Goal: Communication & Community: Answer question/provide support

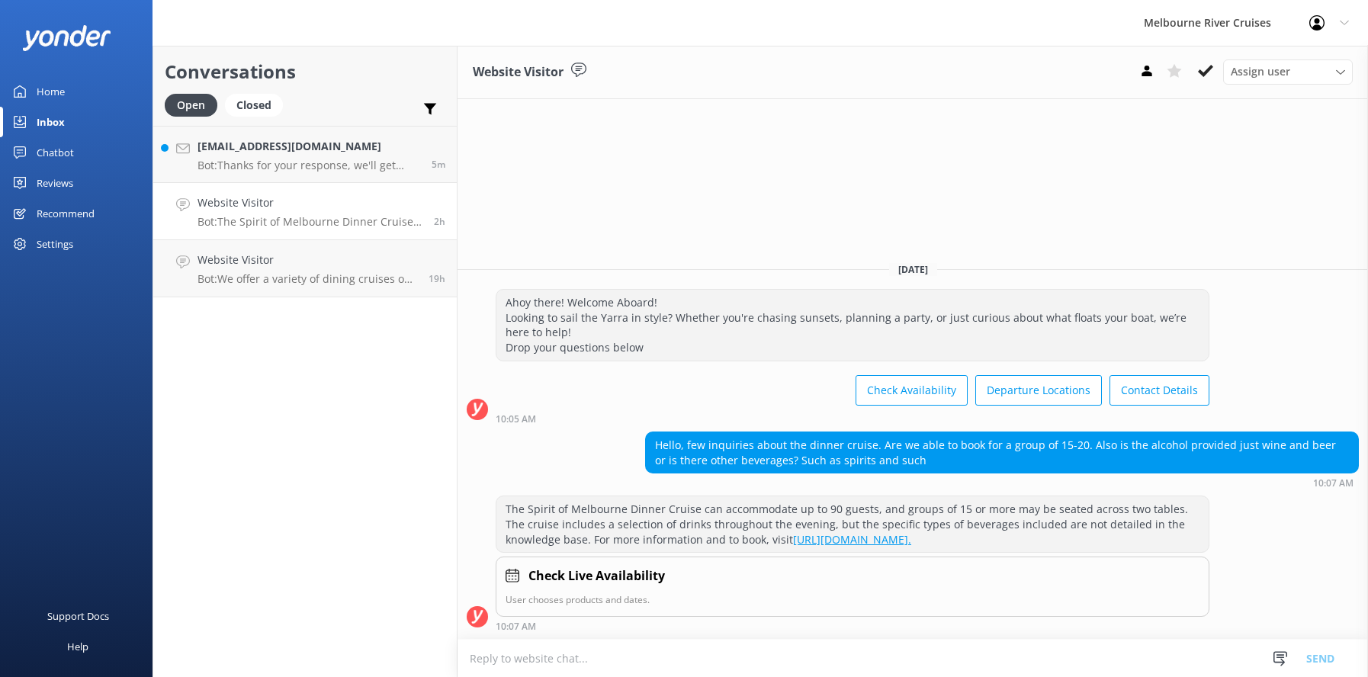
click at [234, 207] on h4 "Website Visitor" at bounding box center [310, 202] width 225 height 17
click at [237, 265] on h4 "Website Visitor" at bounding box center [308, 260] width 220 height 17
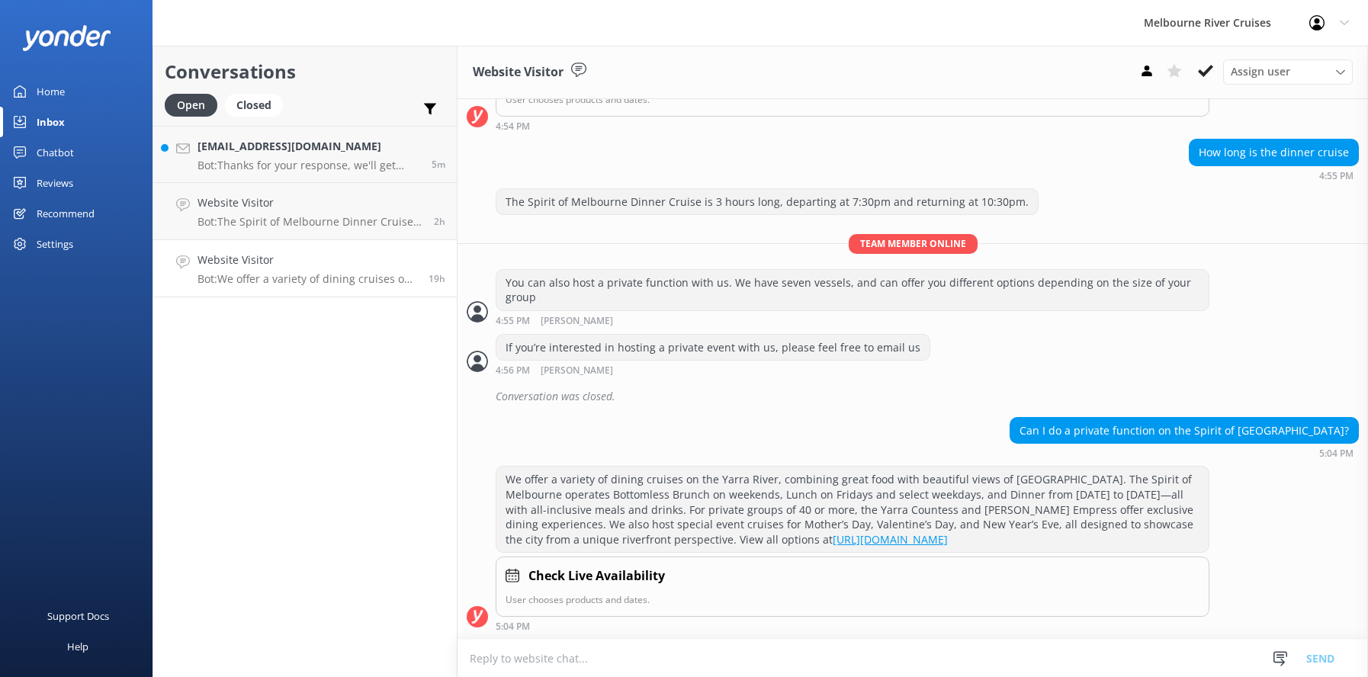
scroll to position [900, 0]
click at [243, 147] on h4 "[EMAIL_ADDRESS][DOMAIN_NAME]" at bounding box center [309, 146] width 223 height 17
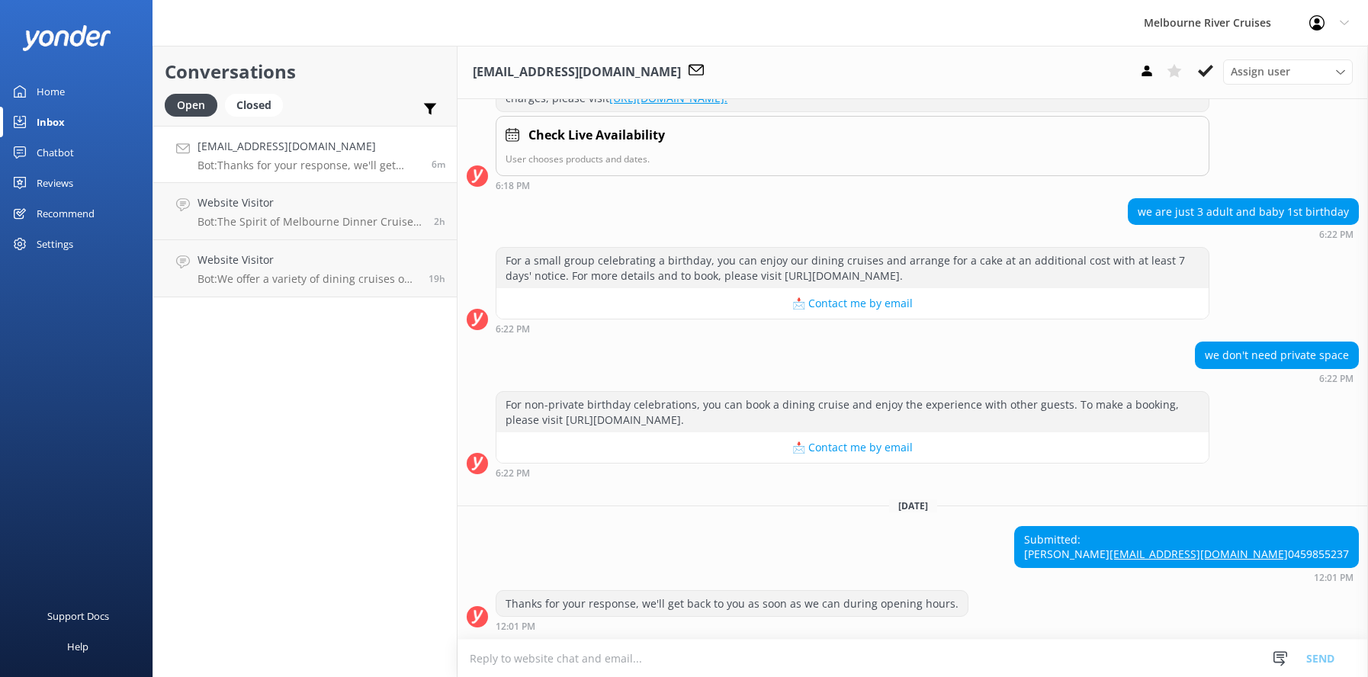
scroll to position [452, 0]
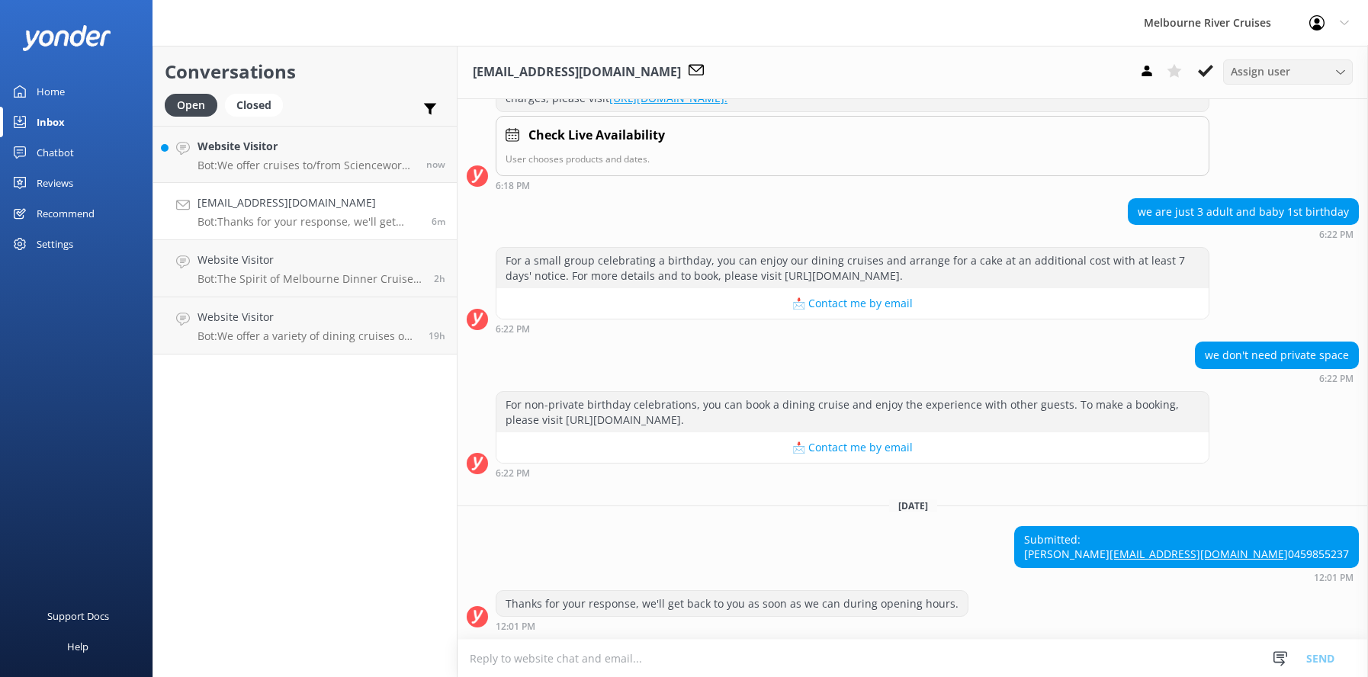
click at [1335, 70] on div "Assign user" at bounding box center [1288, 71] width 122 height 17
click at [1249, 194] on div "[PERSON_NAME] Okmasich" at bounding box center [1291, 195] width 118 height 15
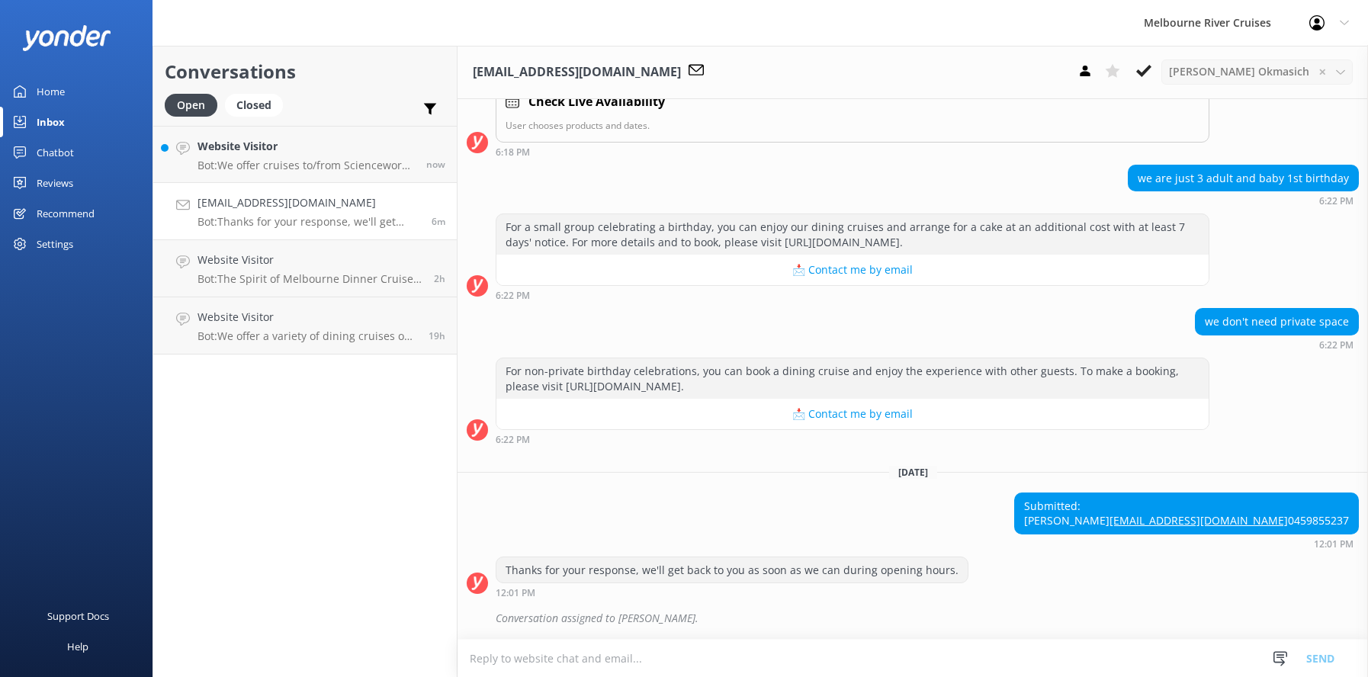
scroll to position [485, 0]
click at [239, 204] on h4 "[EMAIL_ADDRESS][DOMAIN_NAME]" at bounding box center [309, 202] width 223 height 17
click at [230, 149] on h4 "Website Visitor" at bounding box center [306, 146] width 217 height 17
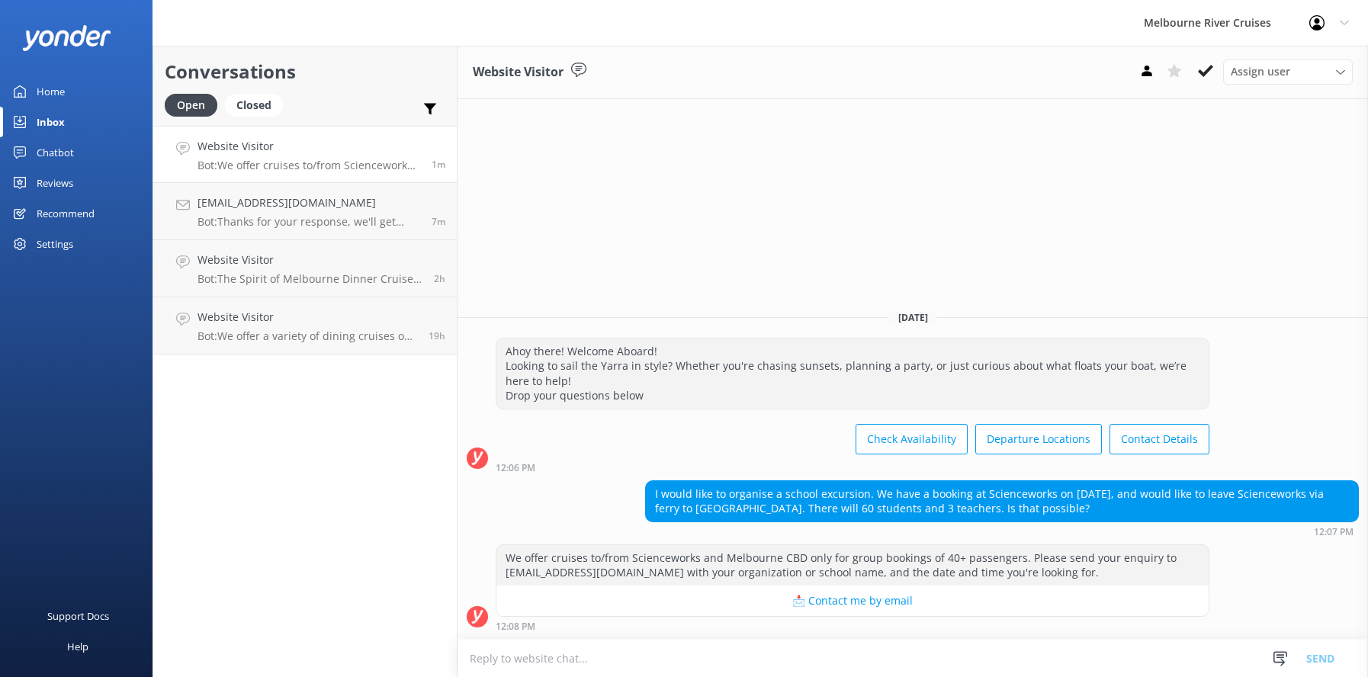
click at [522, 665] on textarea at bounding box center [913, 658] width 911 height 37
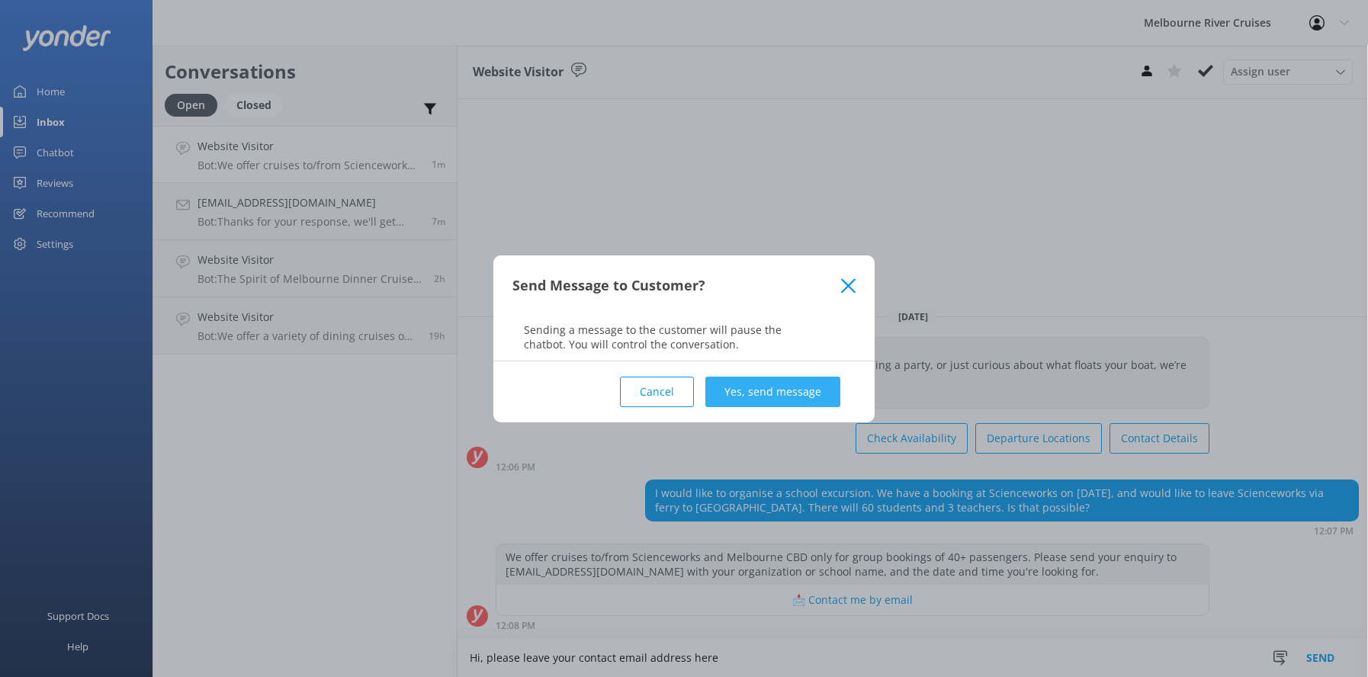
type textarea "Hi, please leave your contact email address here"
click at [741, 391] on button "Yes, send message" at bounding box center [773, 392] width 135 height 31
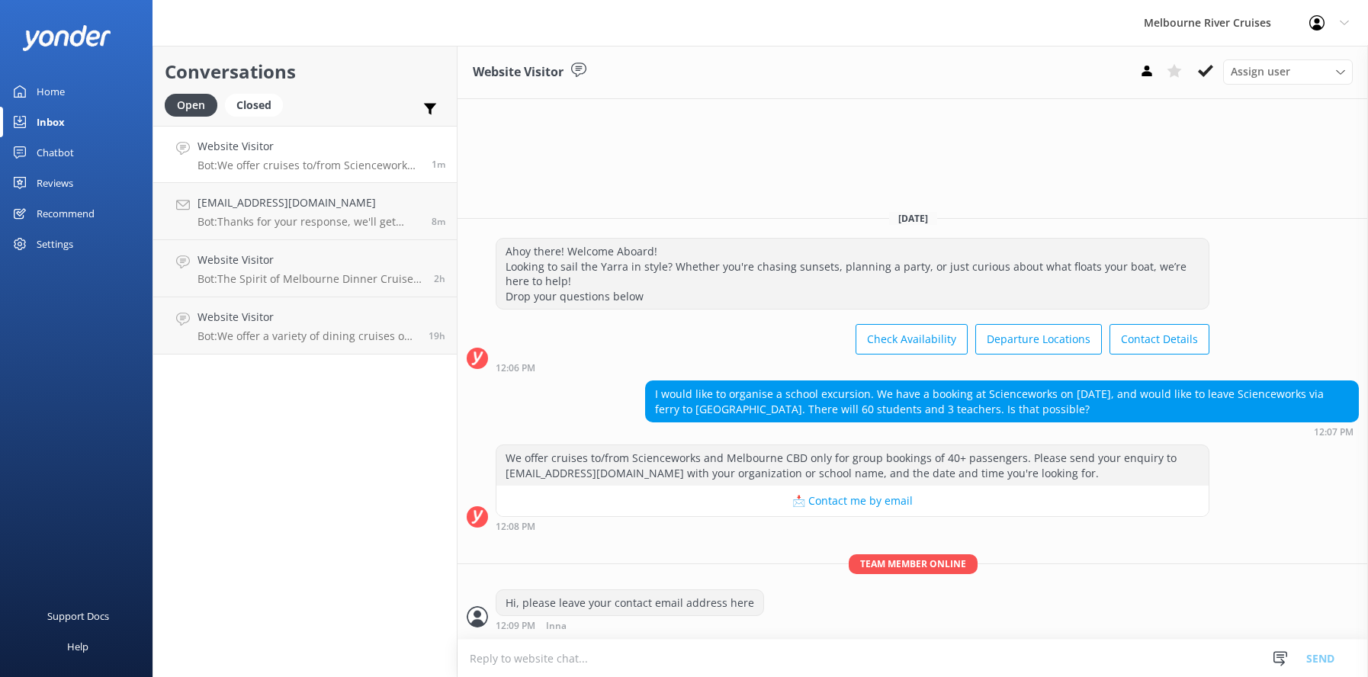
click at [548, 659] on textarea at bounding box center [913, 658] width 911 height 37
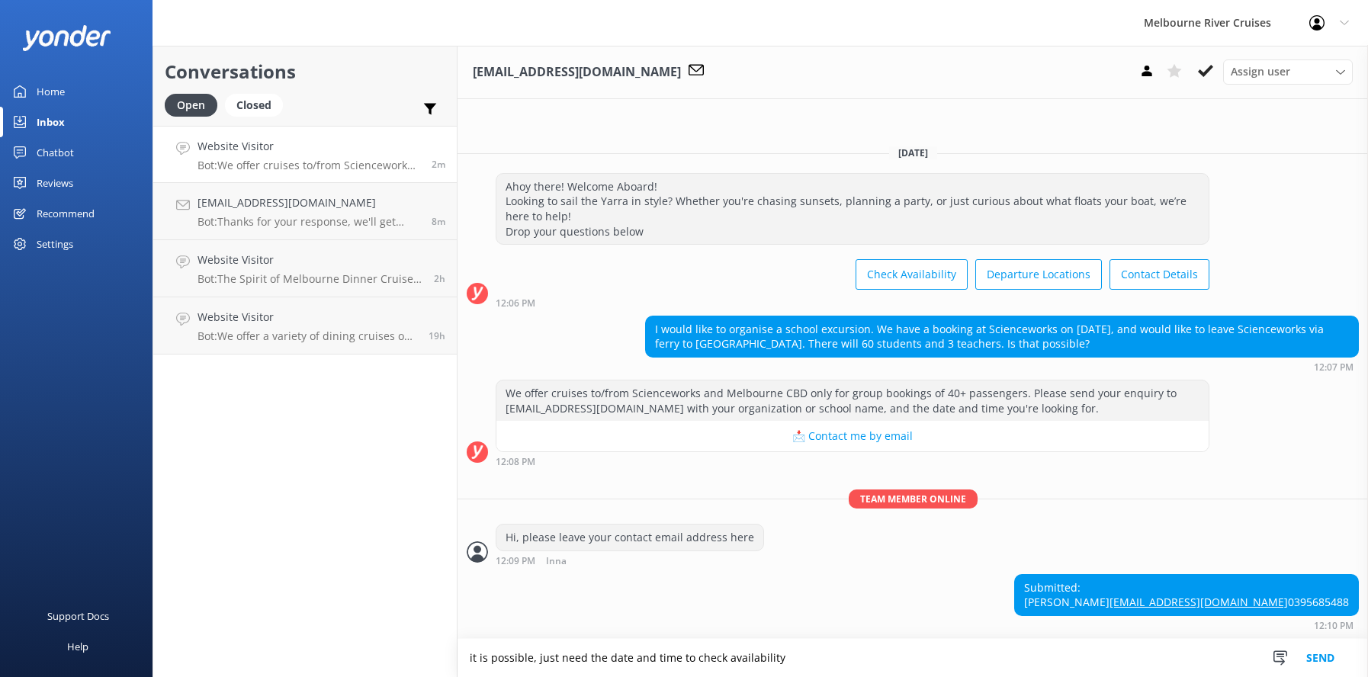
type textarea "it is possible, just need the date and time to check availability"
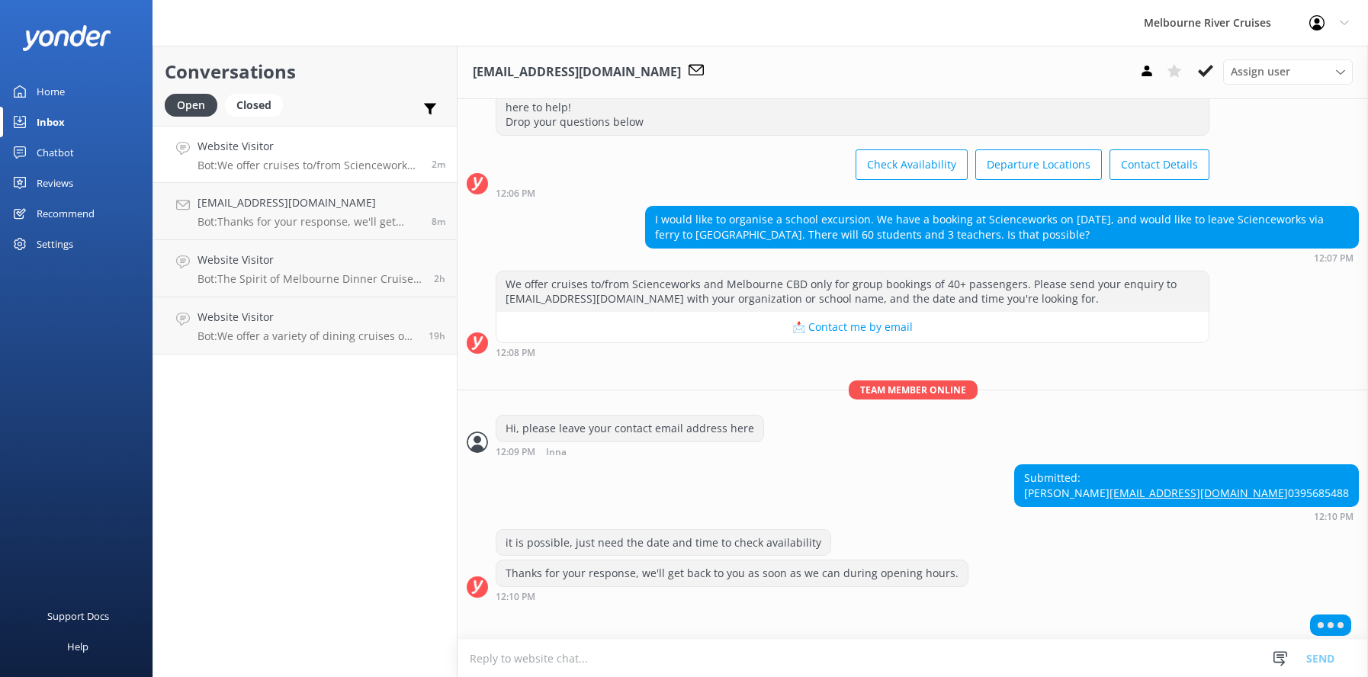
scroll to position [111, 0]
click at [1336, 69] on div "Assign user" at bounding box center [1288, 71] width 122 height 17
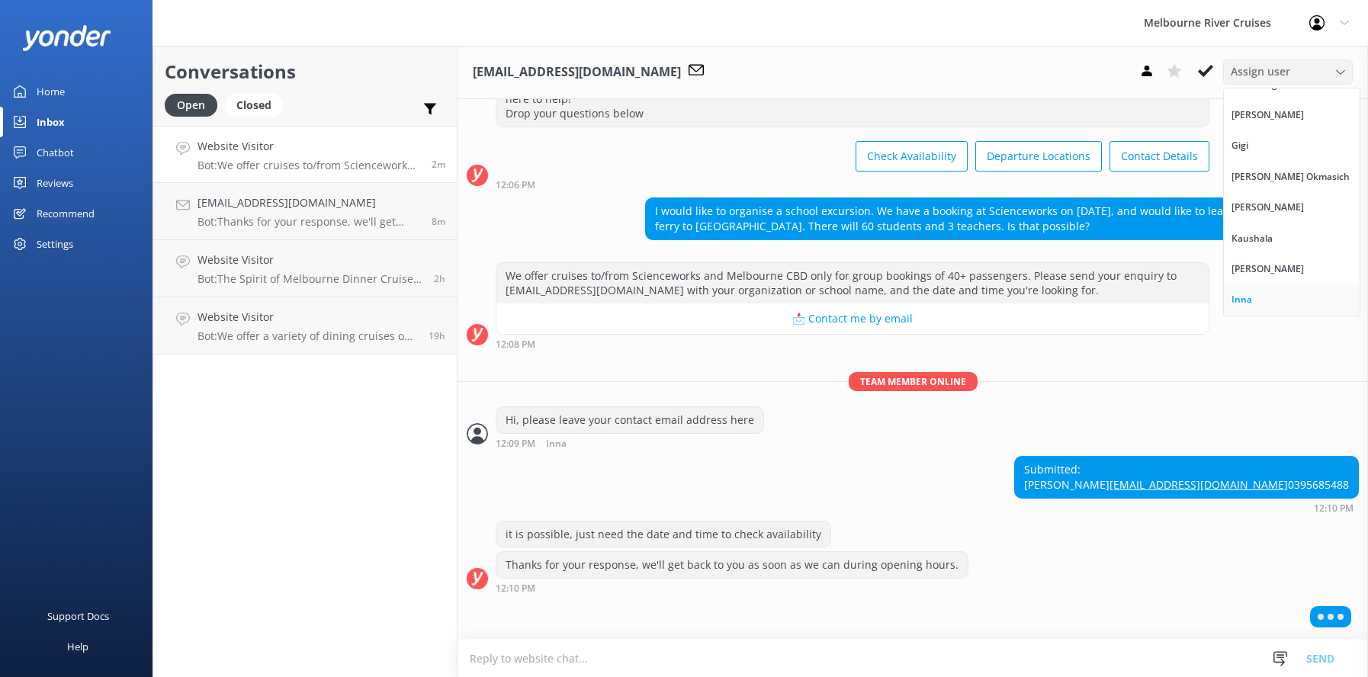
scroll to position [76, 0]
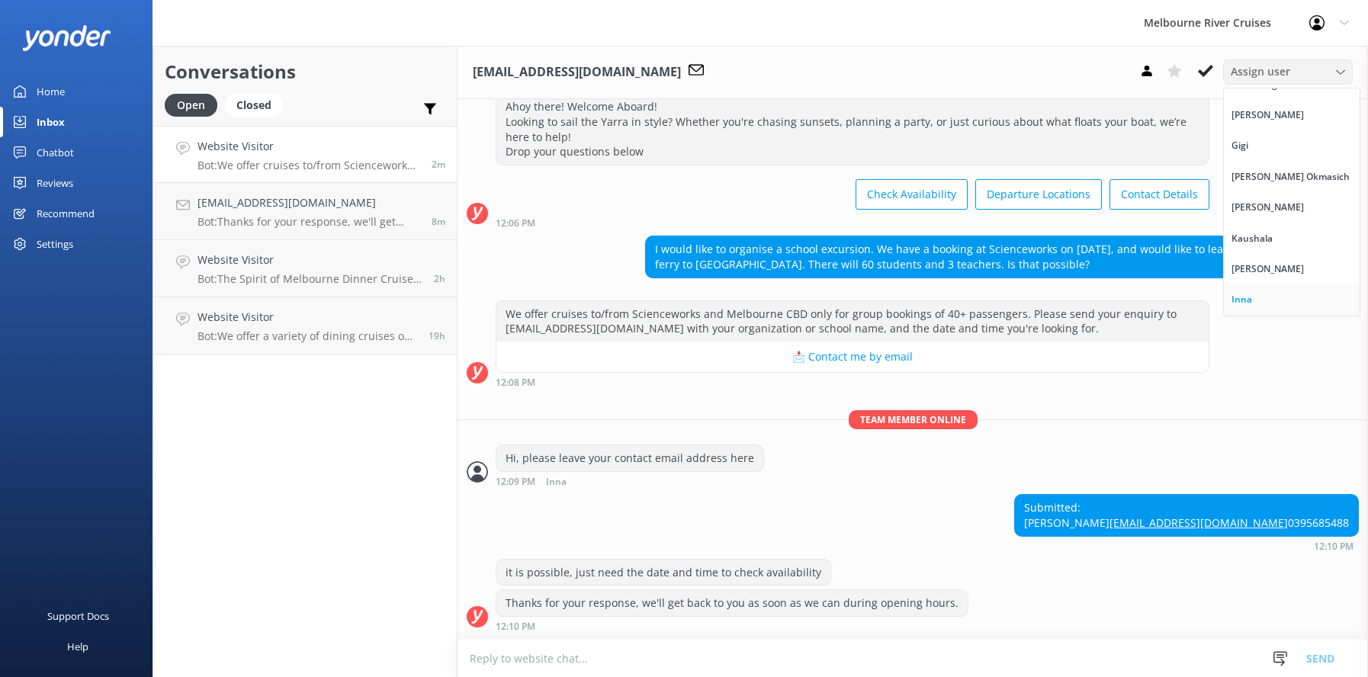
click at [1239, 302] on div "Inna" at bounding box center [1242, 299] width 21 height 15
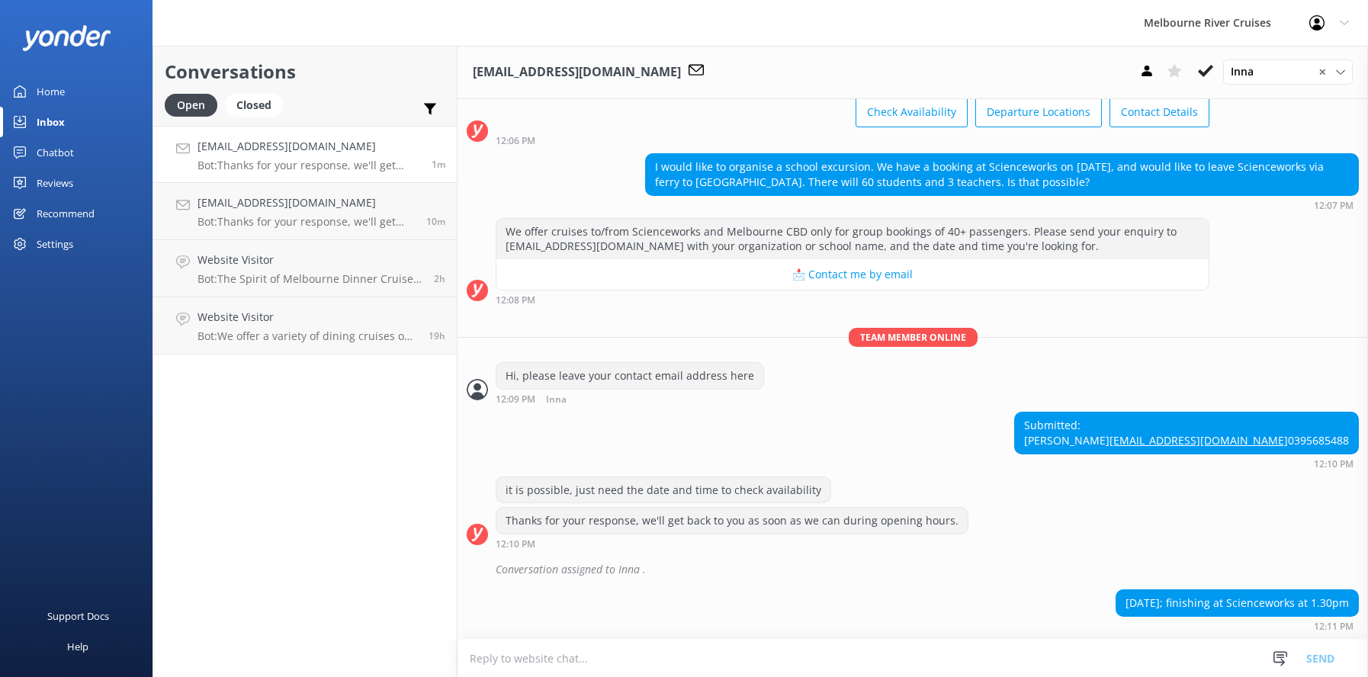
scroll to position [189, 0]
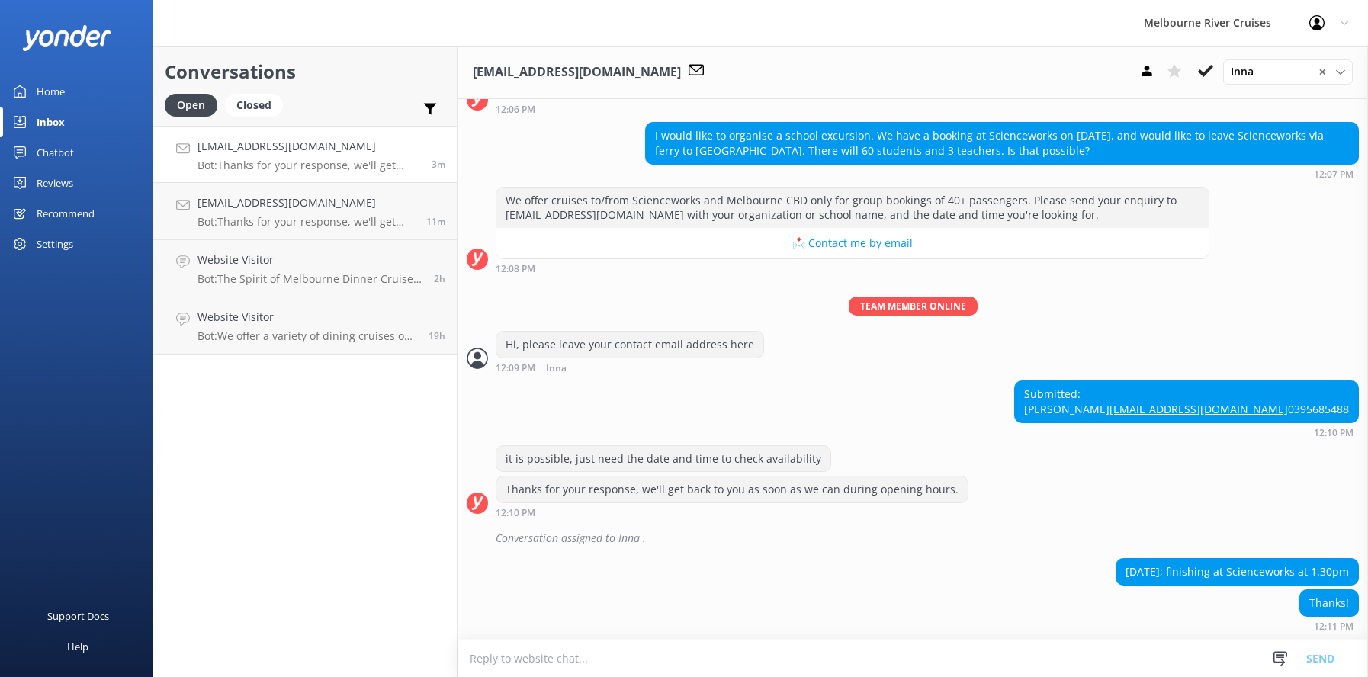
click at [485, 660] on textarea at bounding box center [913, 658] width 911 height 37
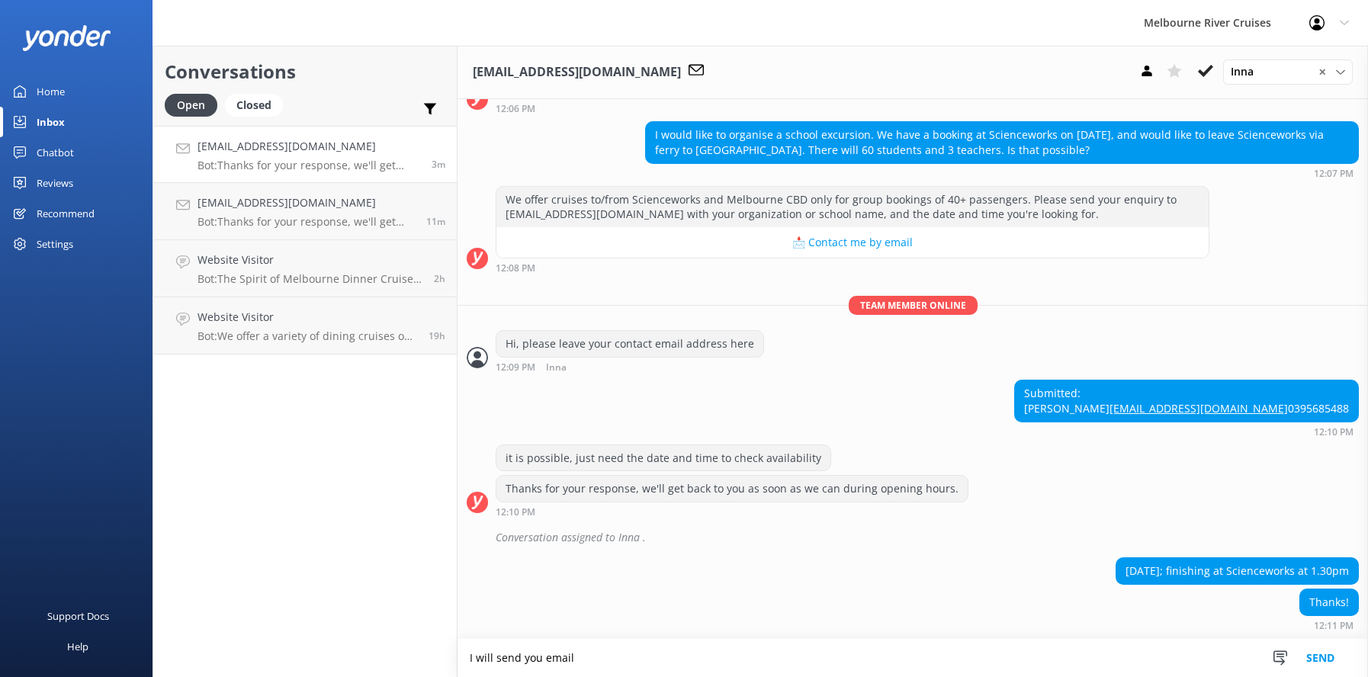
type textarea "I will send you email"
click at [1327, 657] on button "Send" at bounding box center [1320, 658] width 57 height 38
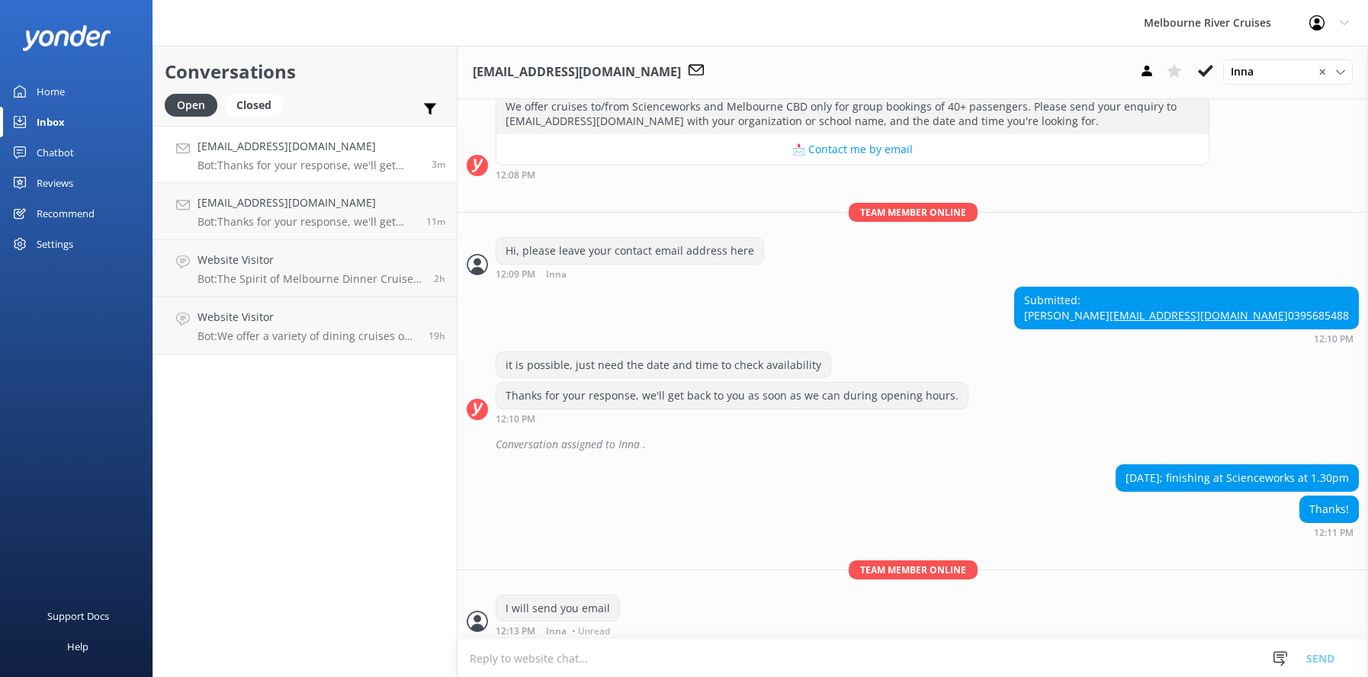
scroll to position [288, 0]
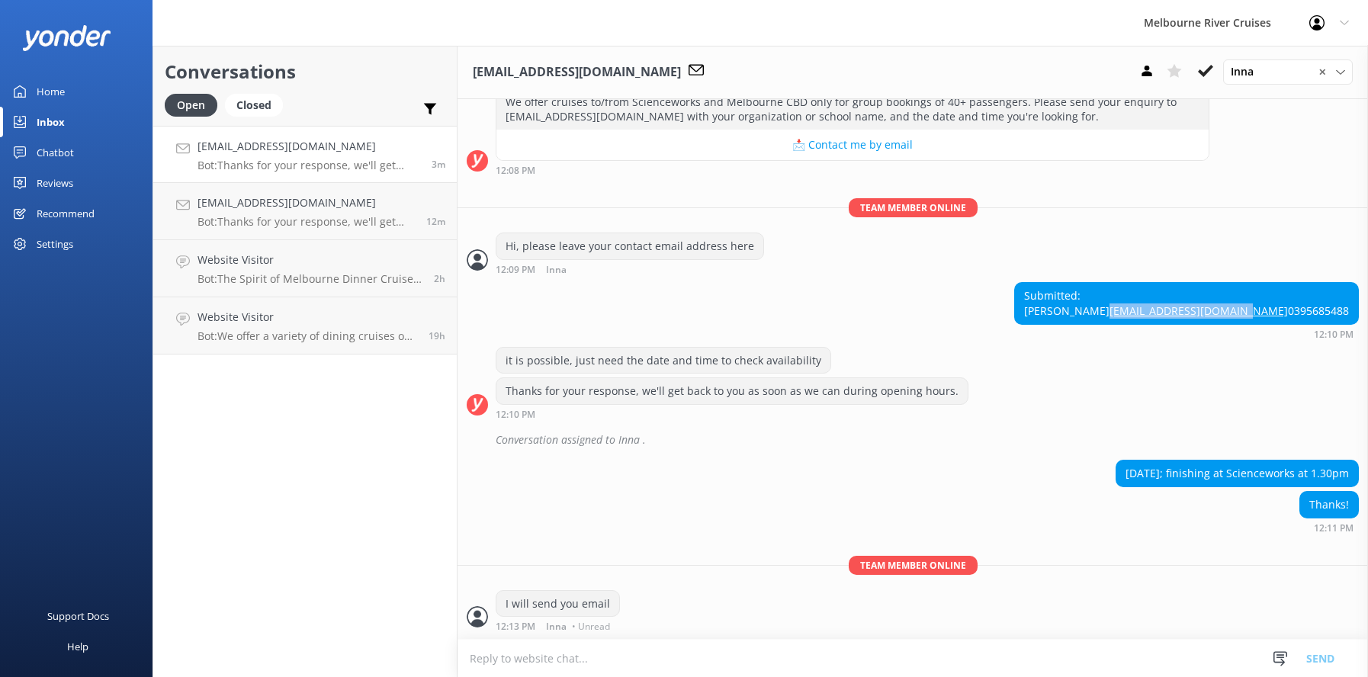
drag, startPoint x: 1202, startPoint y: 296, endPoint x: 1337, endPoint y: 296, distance: 135.0
click at [1337, 296] on div "Submitted: [PERSON_NAME] [EMAIL_ADDRESS][DOMAIN_NAME] 0395685488" at bounding box center [1186, 303] width 343 height 40
copy link "[EMAIL_ADDRESS][DOMAIN_NAME]"
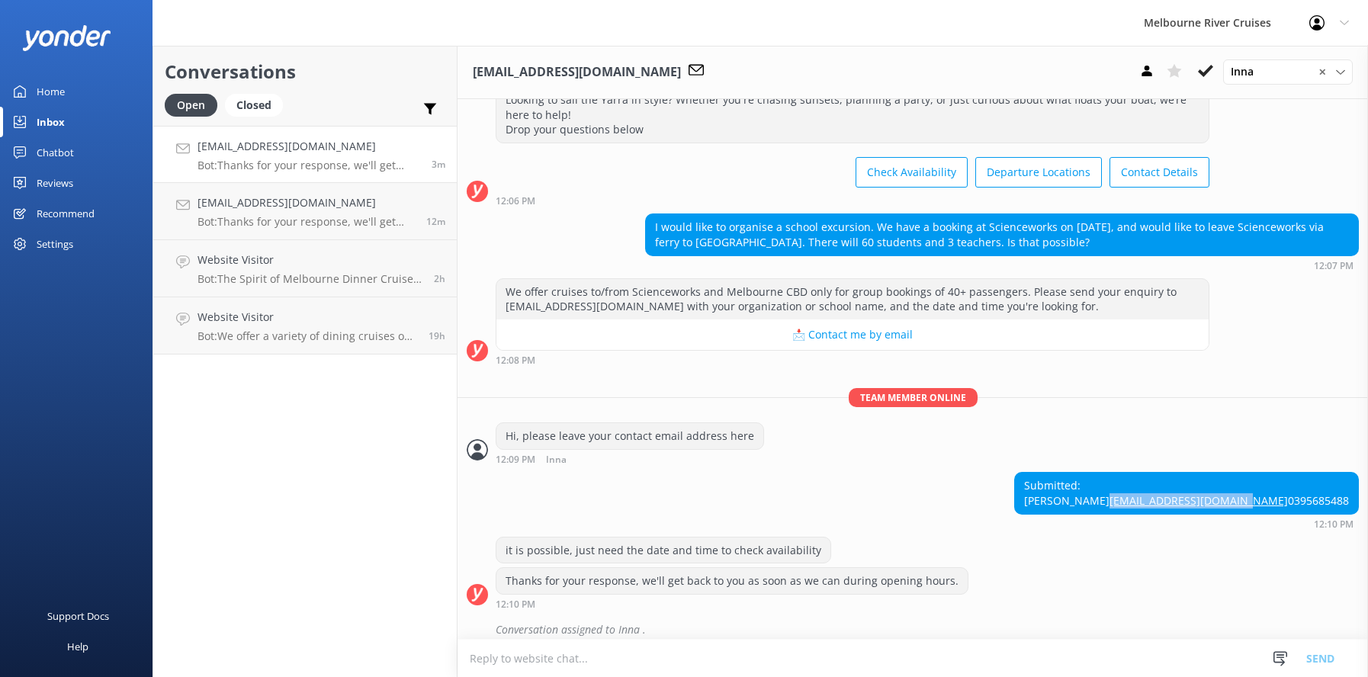
scroll to position [0, 0]
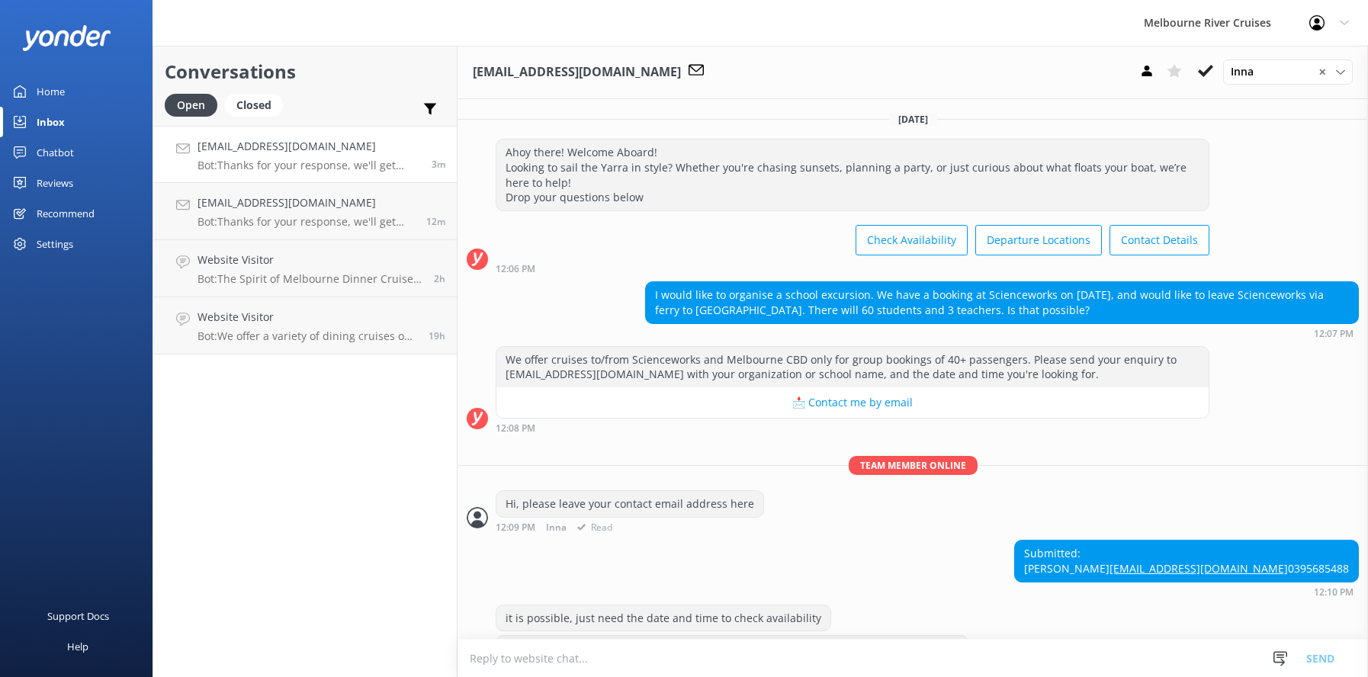
click at [1299, 497] on div "Hi, please leave your contact email address here 12:09 PM Inna Read" at bounding box center [913, 511] width 911 height 42
click at [1205, 567] on div "Submitted: [PERSON_NAME] [EMAIL_ADDRESS][DOMAIN_NAME] 0395685488" at bounding box center [1186, 561] width 343 height 40
drag, startPoint x: 1204, startPoint y: 581, endPoint x: 1340, endPoint y: 583, distance: 135.8
click at [1340, 581] on div "Submitted: [PERSON_NAME] [EMAIL_ADDRESS][DOMAIN_NAME] 0395685488" at bounding box center [1186, 561] width 343 height 40
copy link "[EMAIL_ADDRESS][DOMAIN_NAME]"
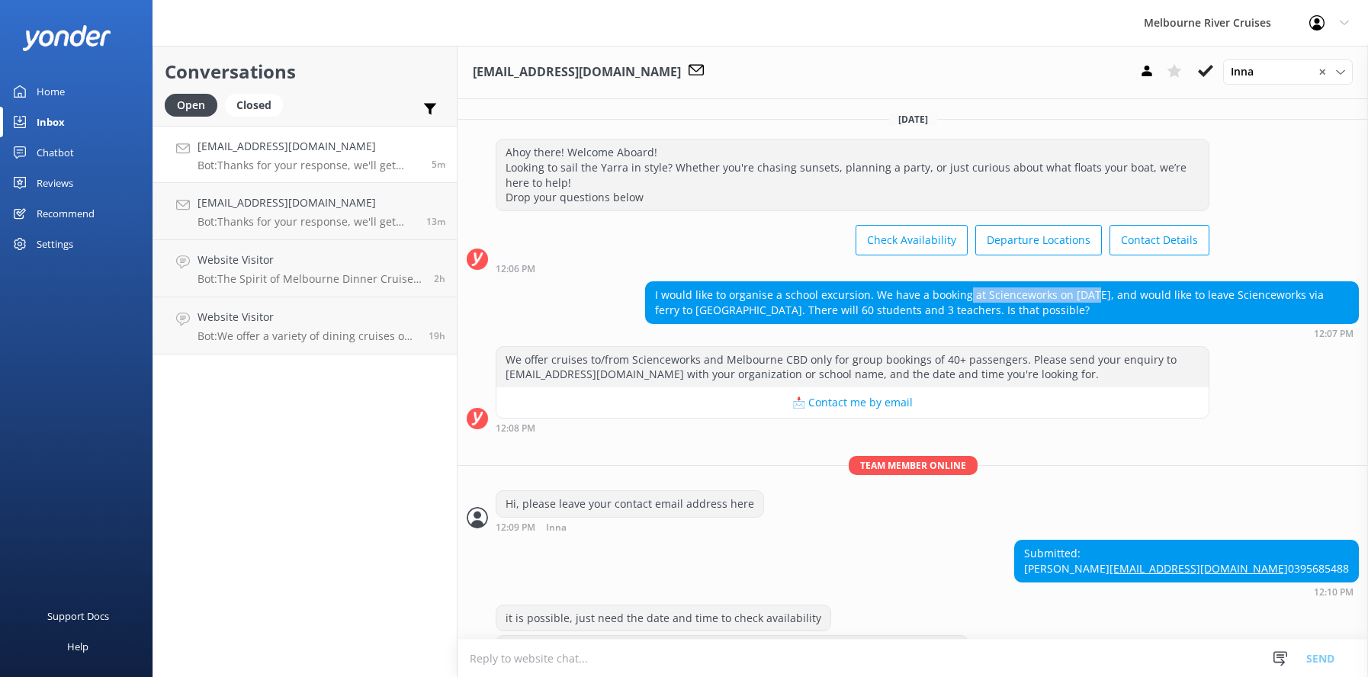
drag, startPoint x: 963, startPoint y: 295, endPoint x: 1085, endPoint y: 294, distance: 122.0
click at [1085, 294] on div "I would like to organise a school excursion. We have a booking at Scienceworks …" at bounding box center [1002, 302] width 712 height 40
click at [1192, 308] on div "I would like to organise a school excursion. We have a booking at Scienceworks …" at bounding box center [1002, 302] width 712 height 40
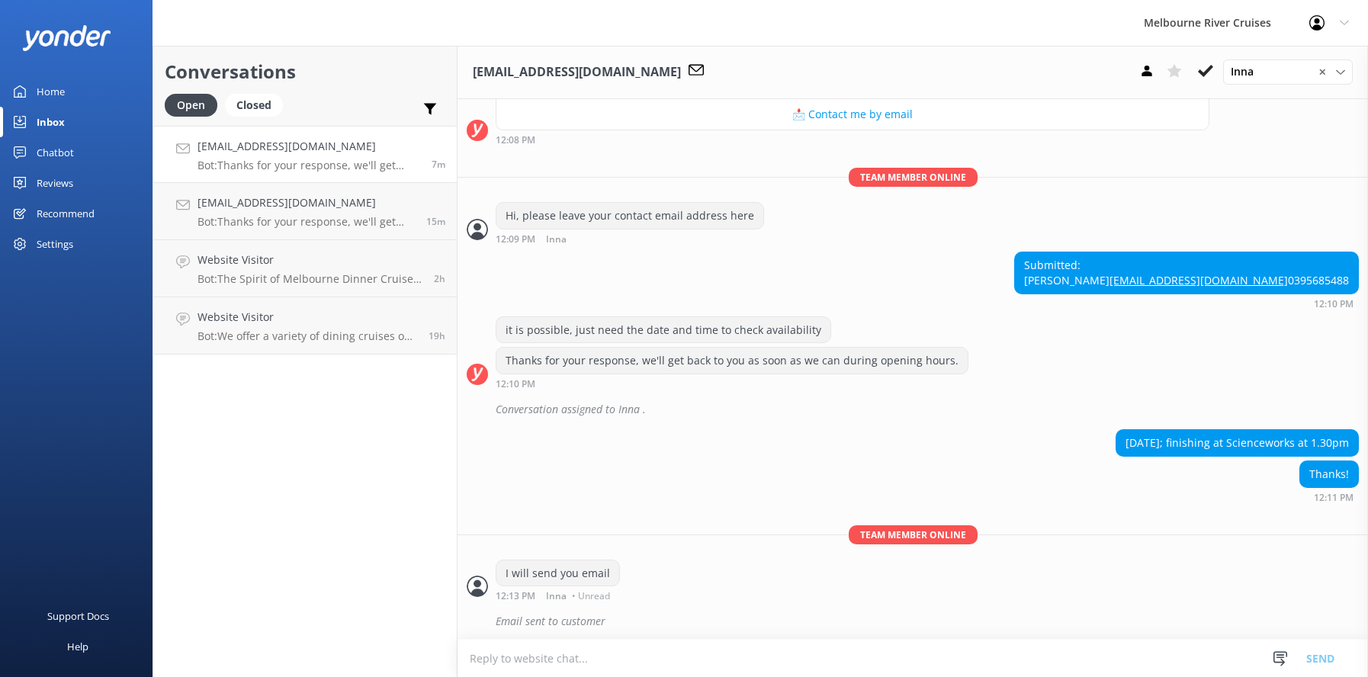
scroll to position [321, 0]
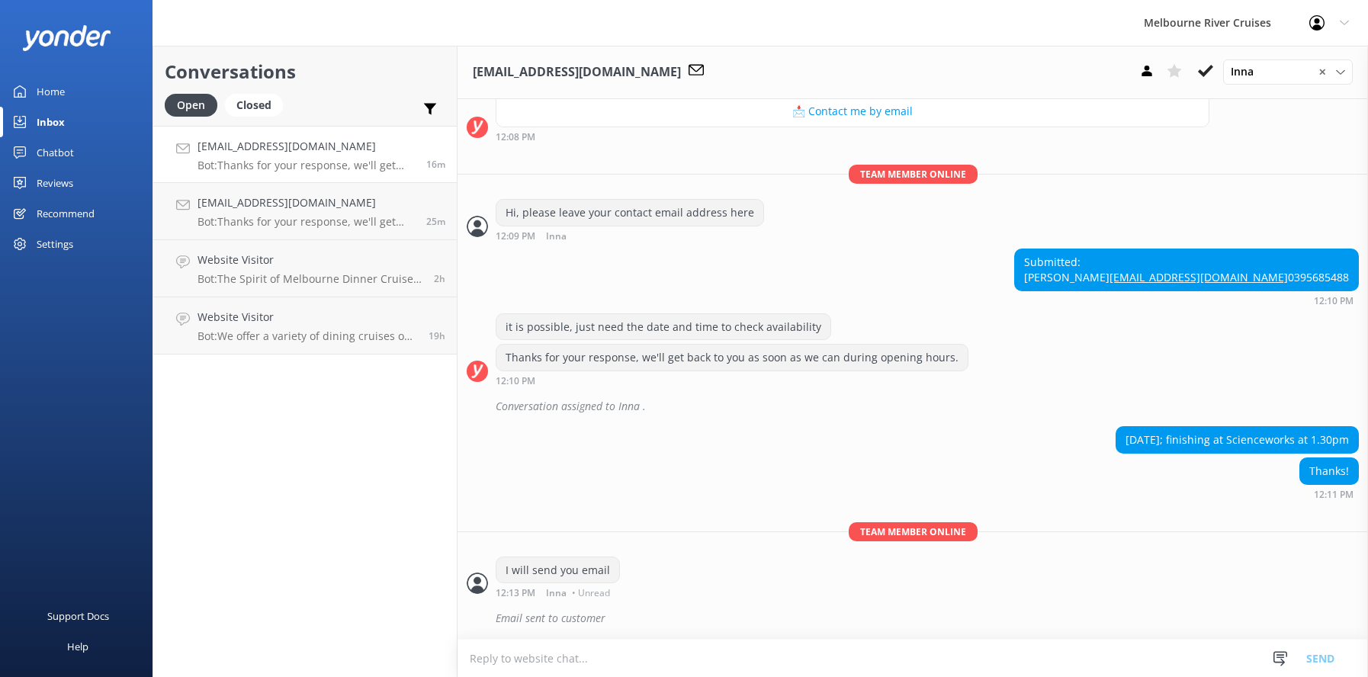
click at [484, 660] on textarea at bounding box center [913, 658] width 911 height 37
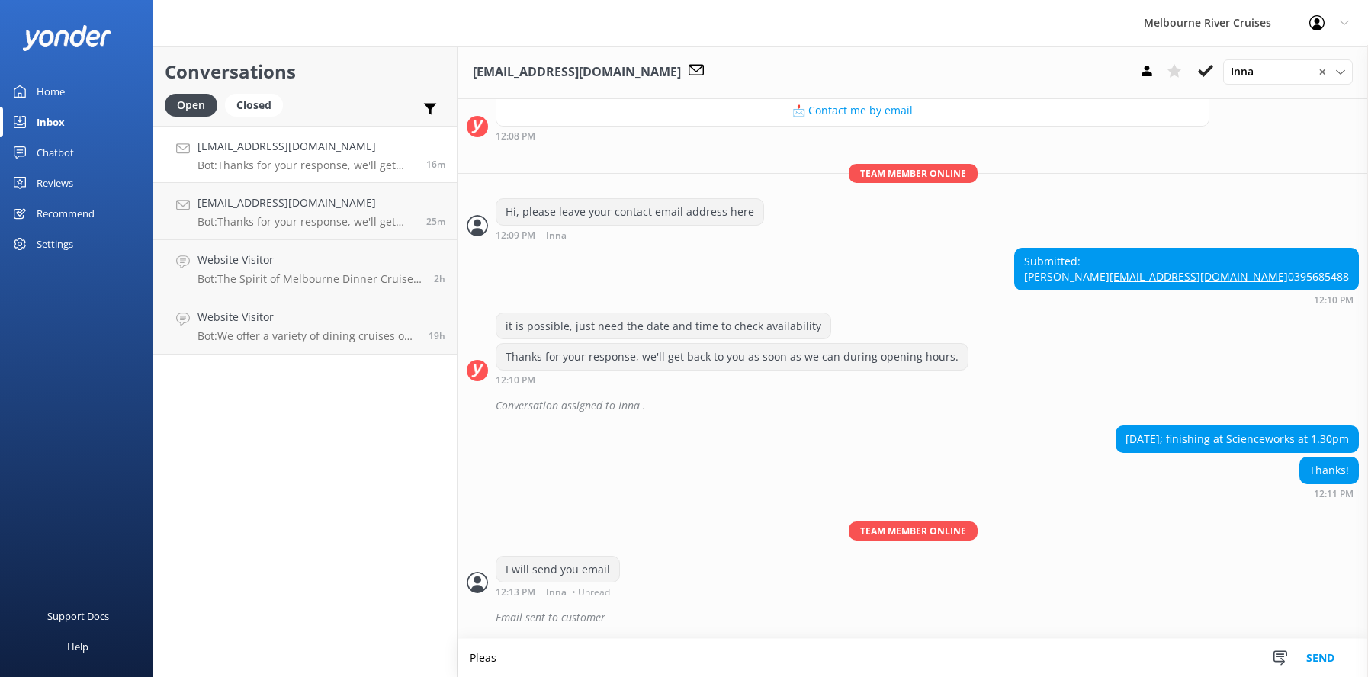
scroll to position [322, 0]
type textarea "P"
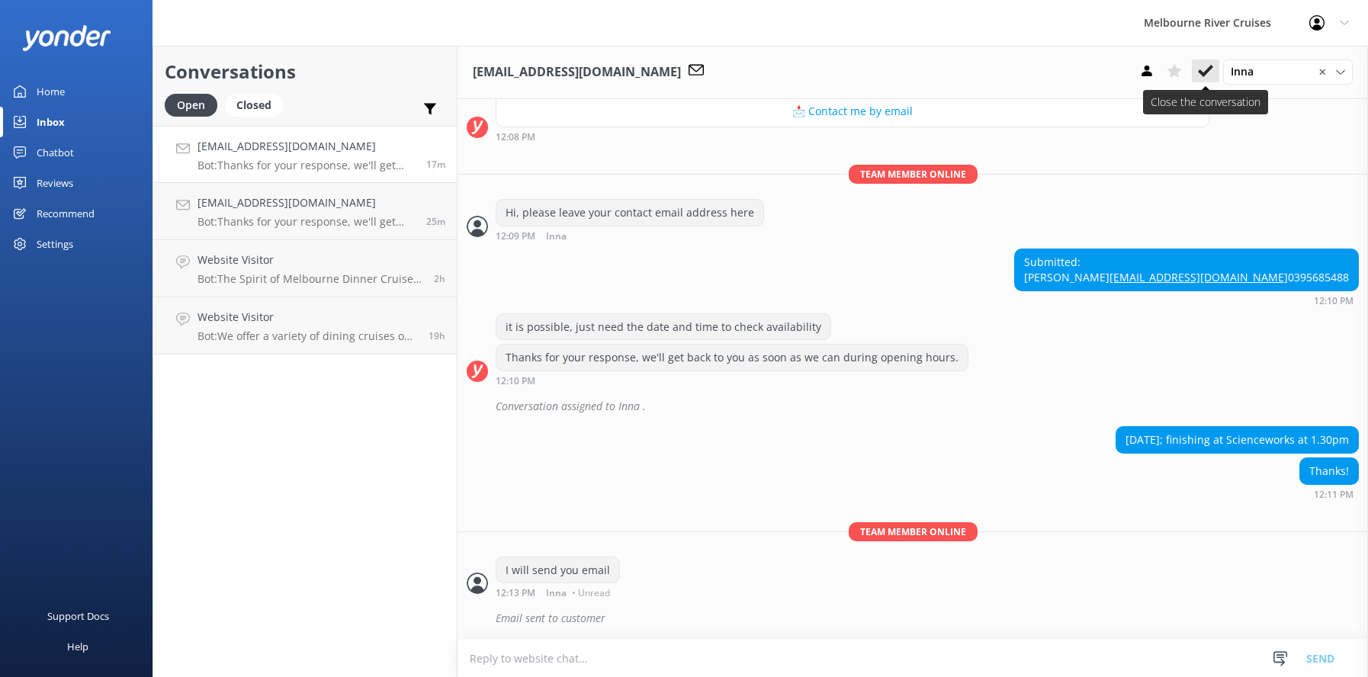
click at [1204, 72] on icon at bounding box center [1205, 70] width 15 height 15
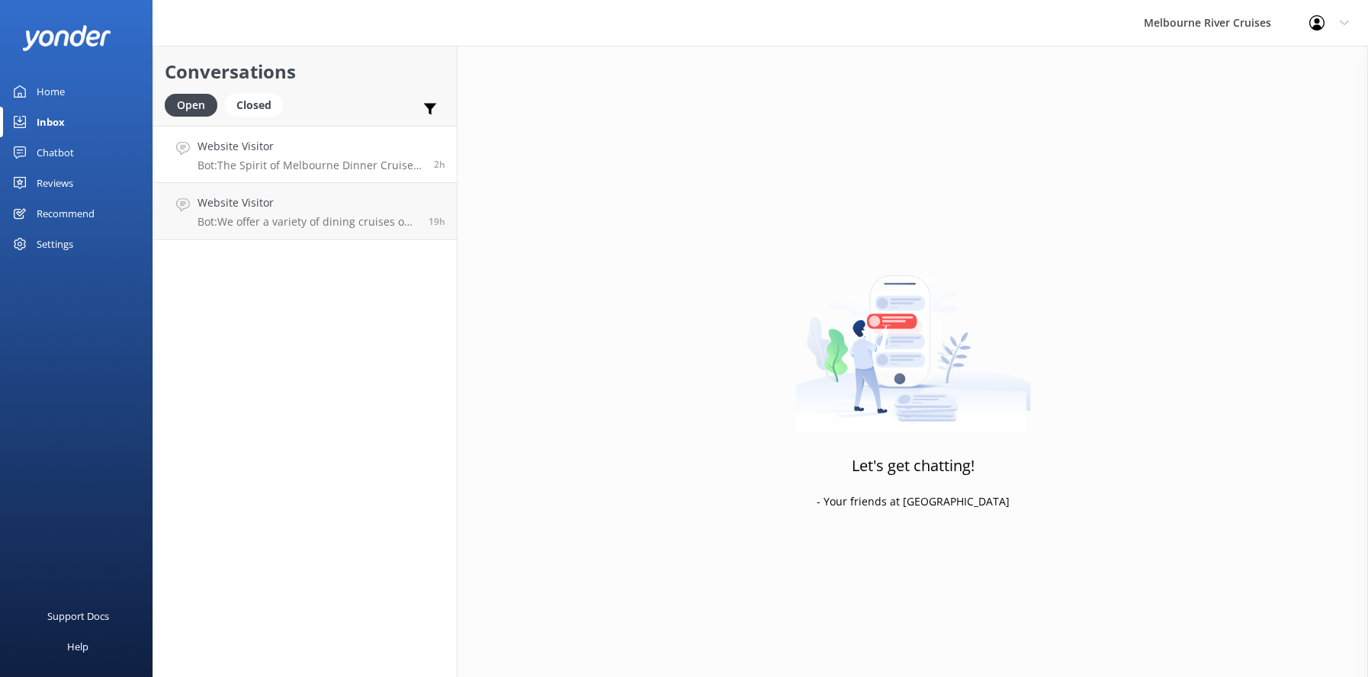
click at [326, 152] on h4 "Website Visitor" at bounding box center [310, 146] width 225 height 17
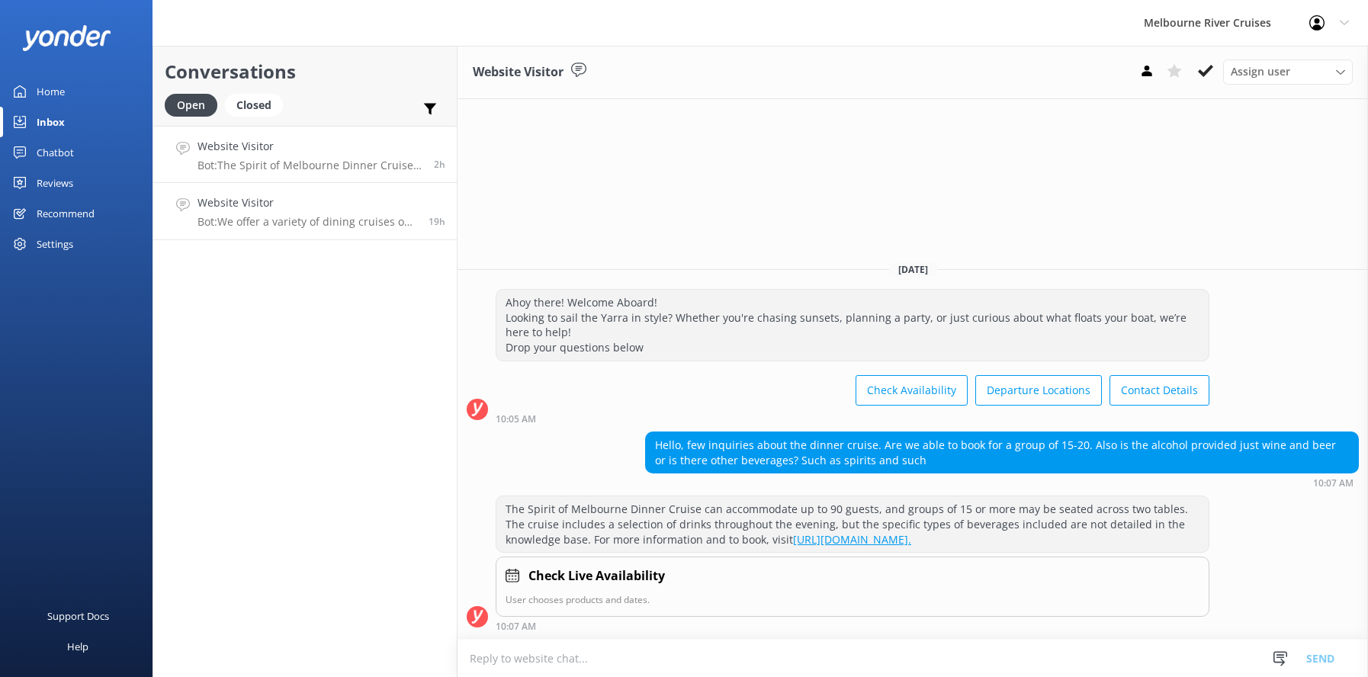
click at [315, 217] on p "Bot: We offer a variety of dining cruises on the Yarra River, combining great f…" at bounding box center [308, 222] width 220 height 14
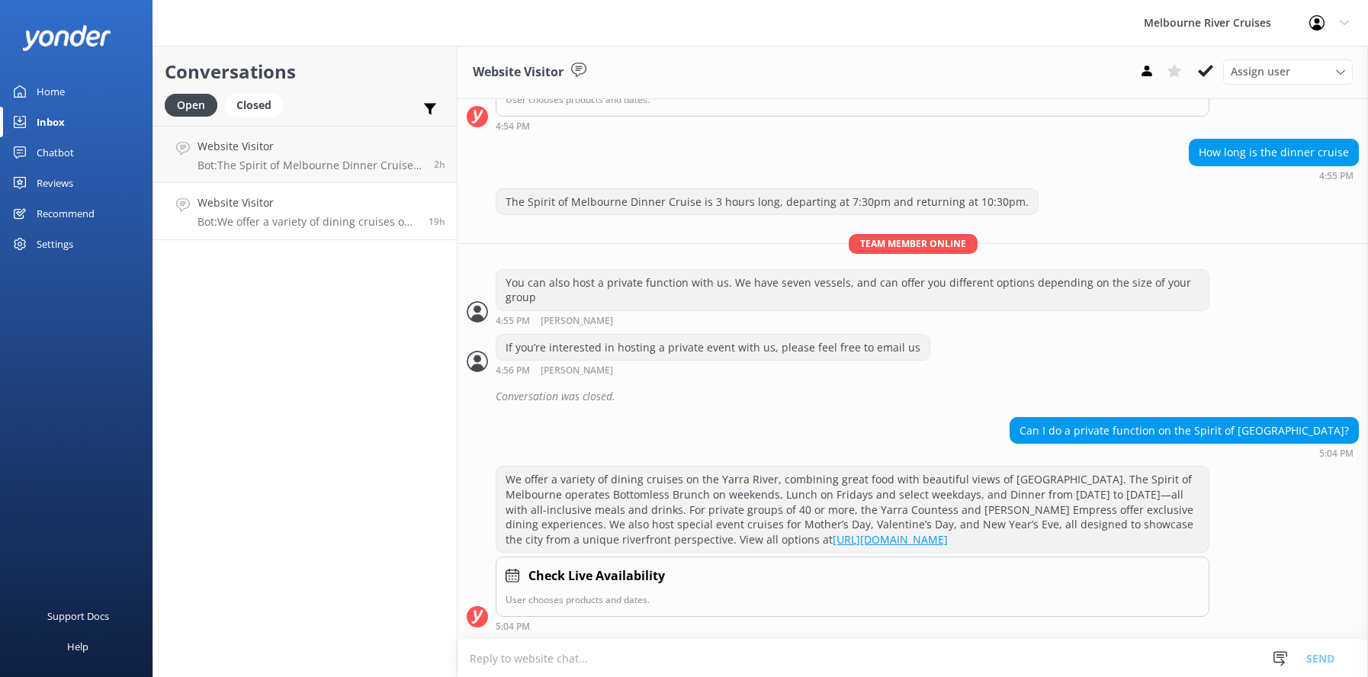
scroll to position [900, 0]
click at [219, 150] on h4 "Website Visitor" at bounding box center [306, 146] width 217 height 17
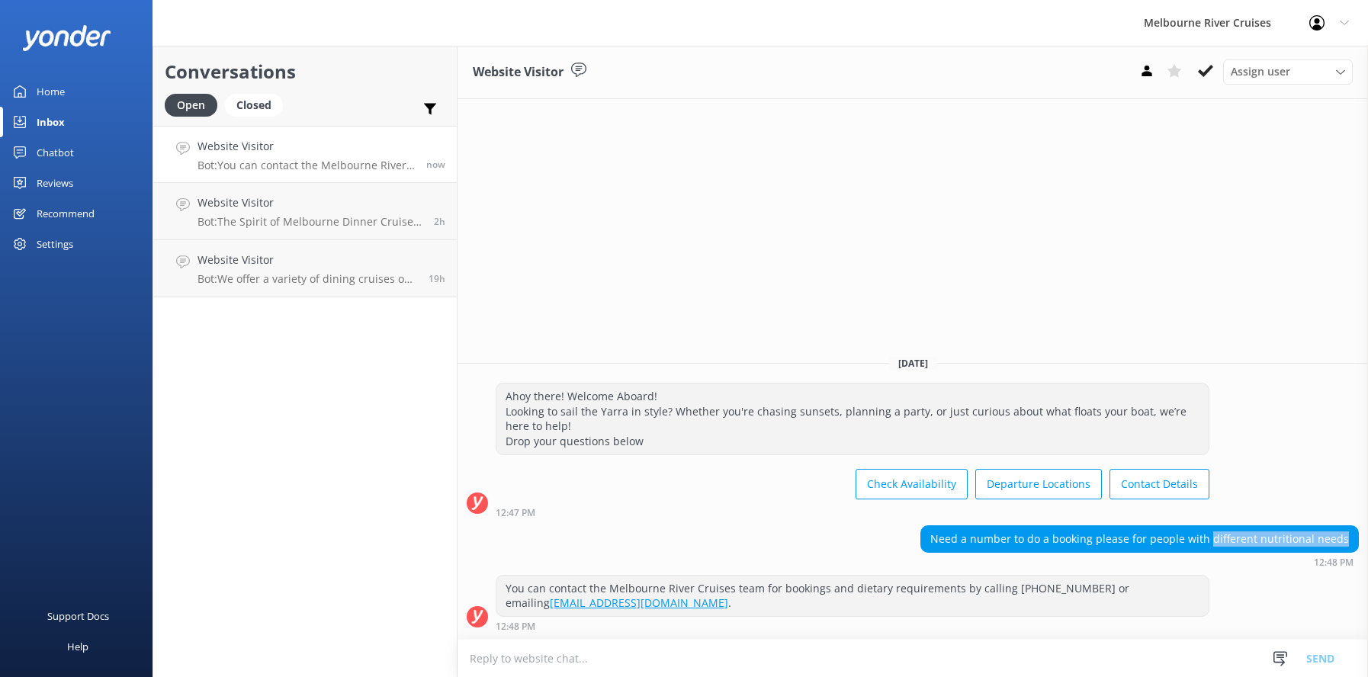
drag, startPoint x: 1353, startPoint y: 538, endPoint x: 1218, endPoint y: 537, distance: 135.0
click at [1218, 537] on div "Need a number to do a booking please for people with different nutritional needs" at bounding box center [1139, 539] width 437 height 26
copy div "different nutritional needs"
click at [258, 159] on p "Bot: You can contact the Melbourne River Cruises team for bookings and dietary …" at bounding box center [309, 166] width 223 height 14
click at [272, 203] on h4 "Website Visitor" at bounding box center [310, 202] width 225 height 17
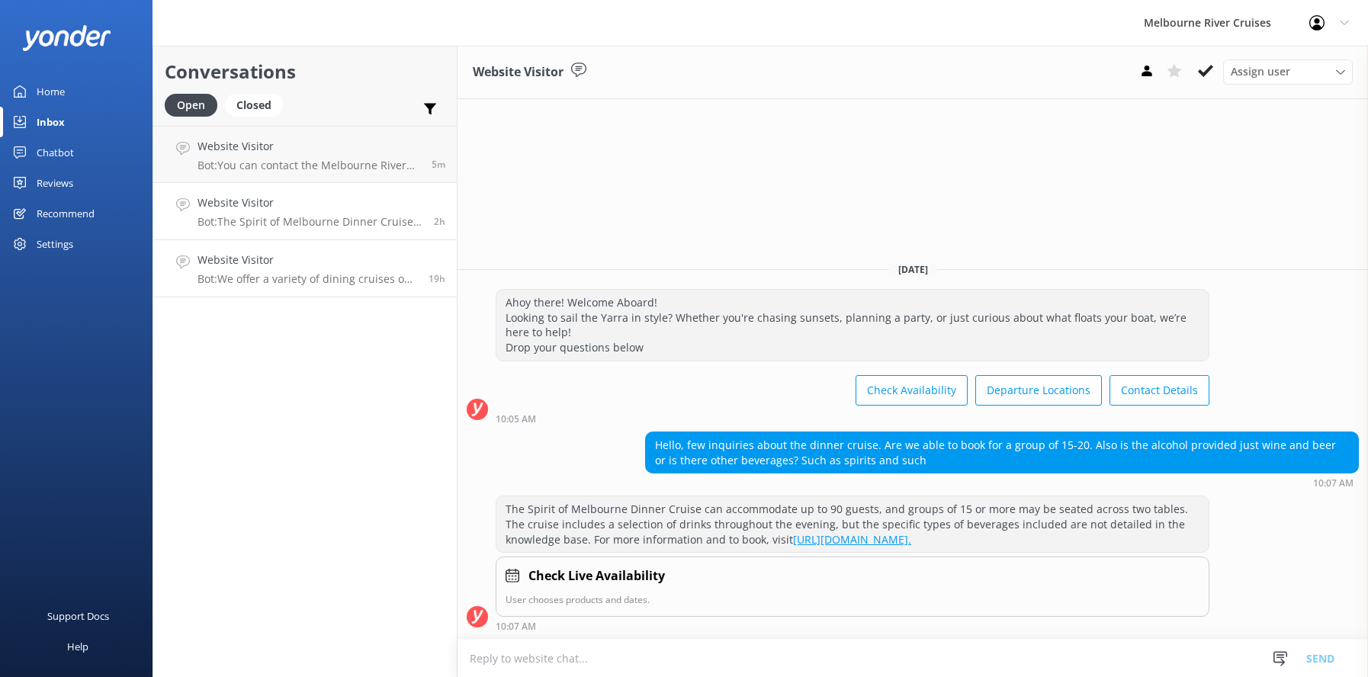
click at [285, 266] on h4 "Website Visitor" at bounding box center [308, 260] width 220 height 17
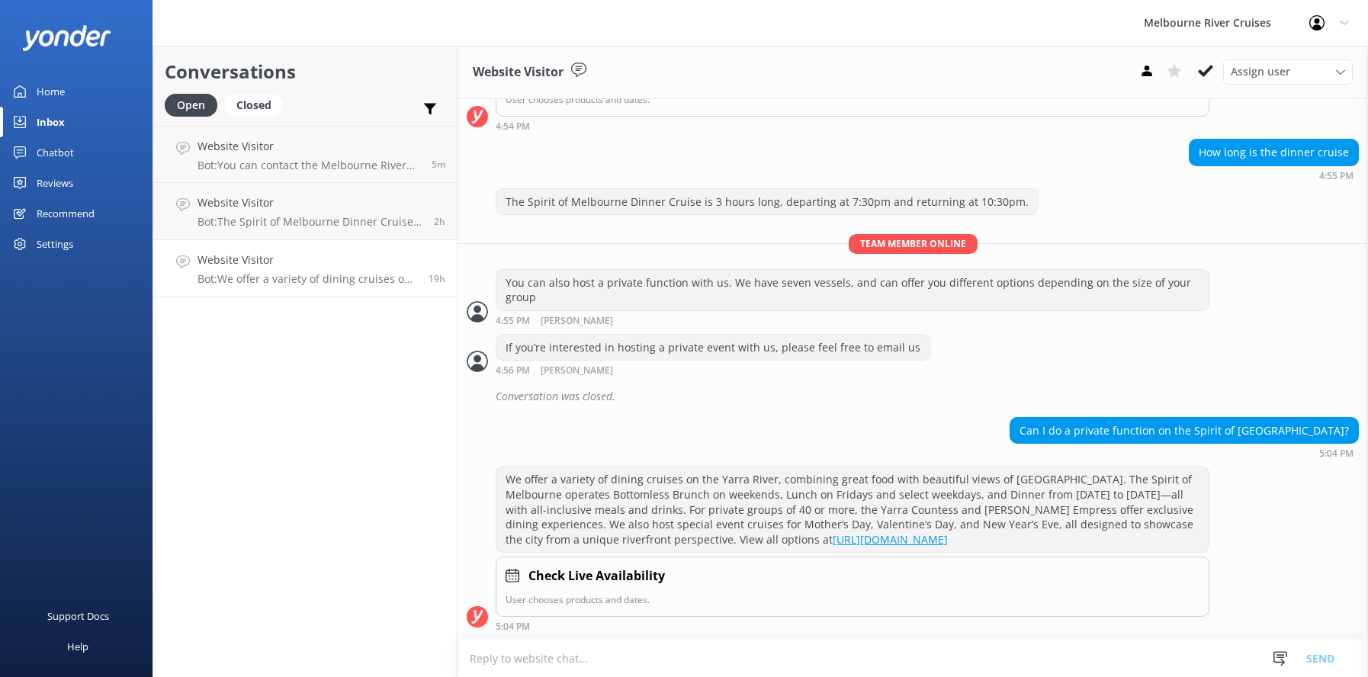
scroll to position [900, 0]
click at [252, 101] on div "Closed" at bounding box center [254, 105] width 58 height 23
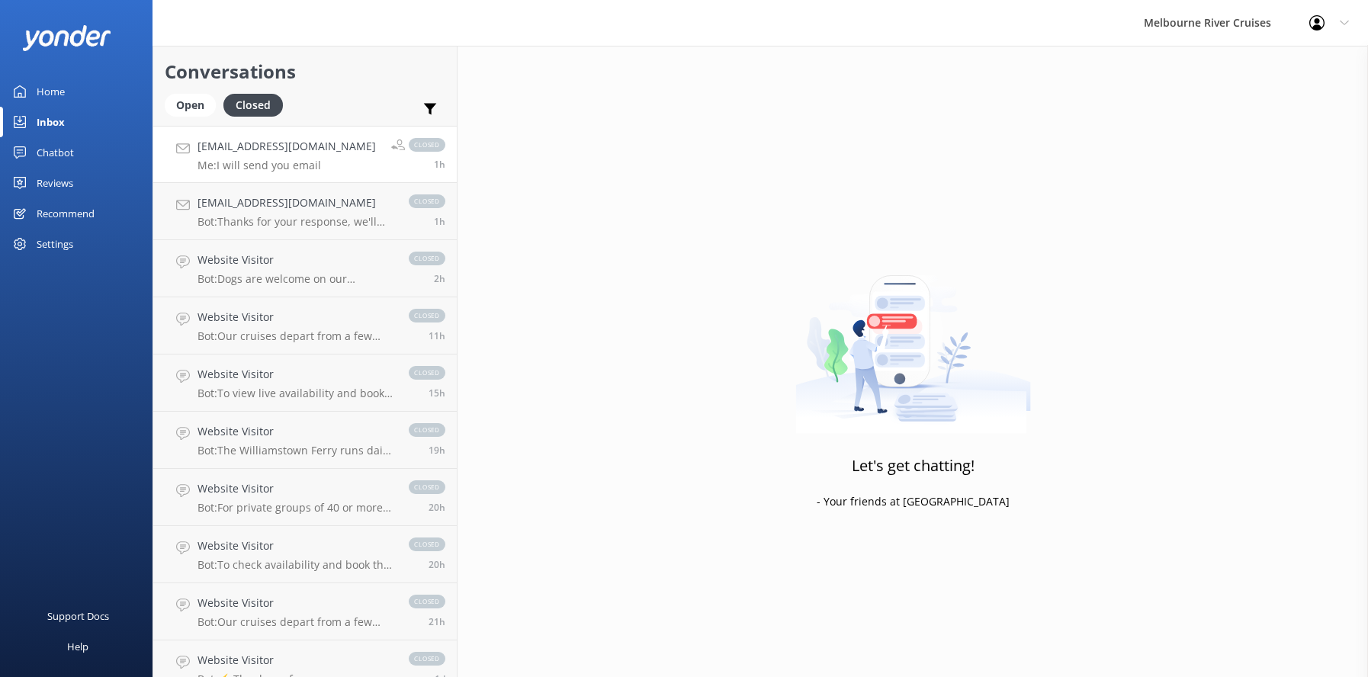
click at [223, 155] on h4 "[EMAIL_ADDRESS][DOMAIN_NAME]" at bounding box center [287, 146] width 178 height 17
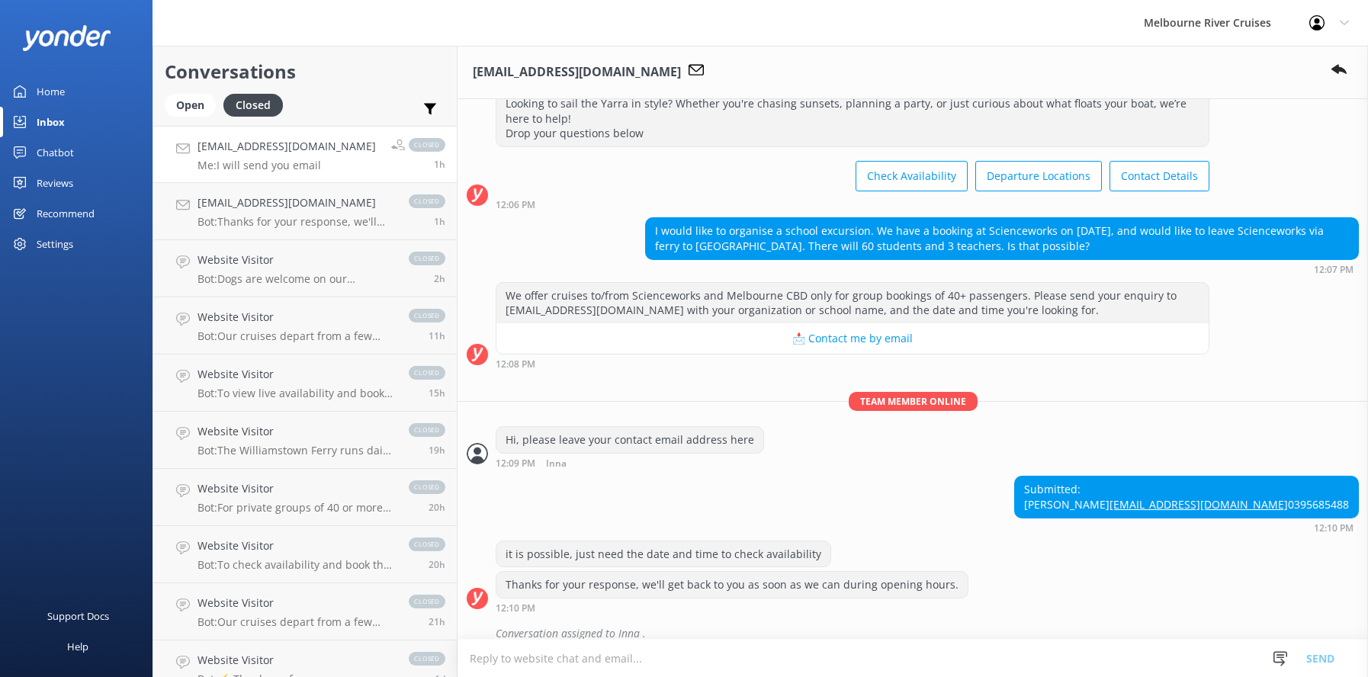
scroll to position [50, 0]
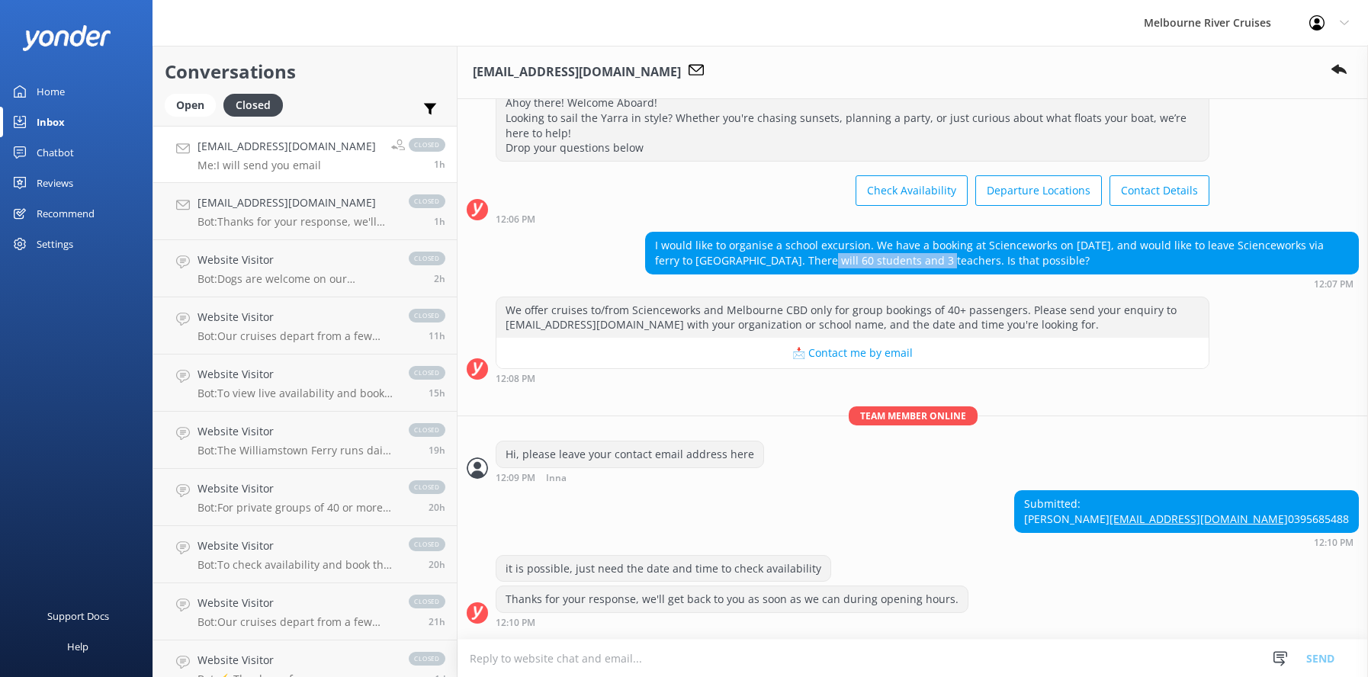
drag, startPoint x: 780, startPoint y: 263, endPoint x: 905, endPoint y: 262, distance: 125.9
click at [905, 262] on div "I would like to organise a school excursion. We have a booking at Scienceworks …" at bounding box center [1002, 253] width 712 height 40
click at [911, 533] on div "Submitted: [PERSON_NAME] [EMAIL_ADDRESS][DOMAIN_NAME] 0395685488 12:10 PM" at bounding box center [913, 518] width 911 height 56
click at [188, 101] on div "Open" at bounding box center [190, 105] width 51 height 23
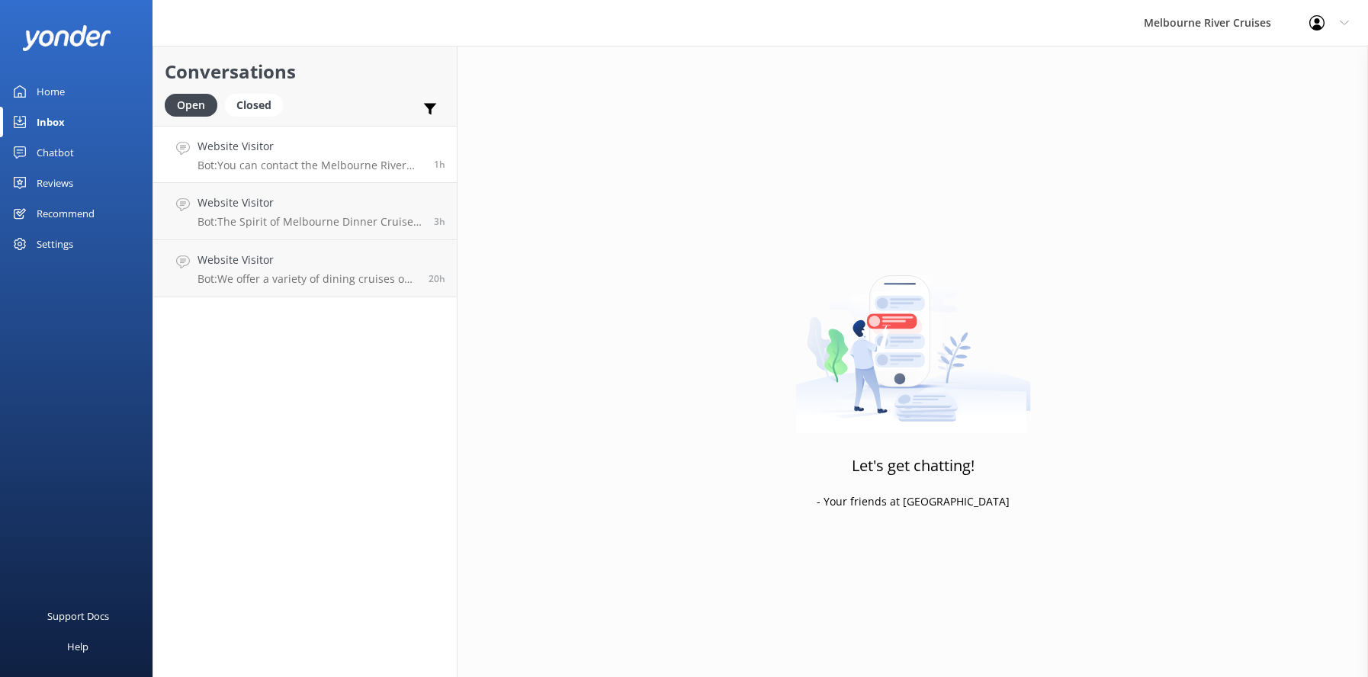
click at [289, 157] on div "Website Visitor Bot: You can contact the Melbourne River Cruises team for booki…" at bounding box center [310, 154] width 225 height 33
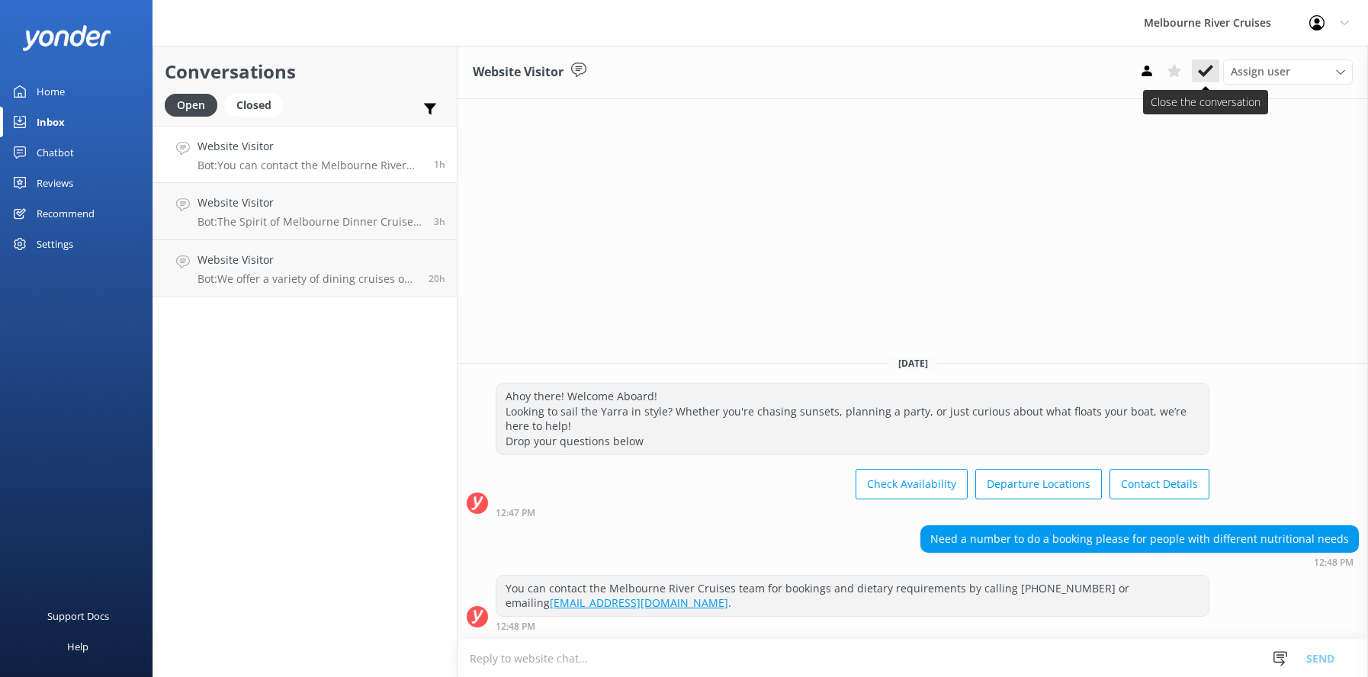
click at [1205, 67] on icon at bounding box center [1205, 70] width 15 height 15
